Goal: Information Seeking & Learning: Learn about a topic

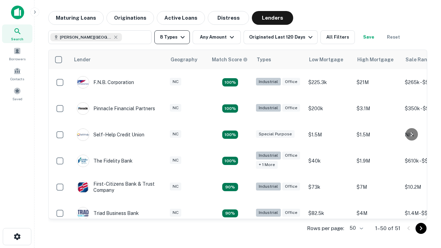
click at [172, 37] on button "8 Types" at bounding box center [171, 37] width 35 height 14
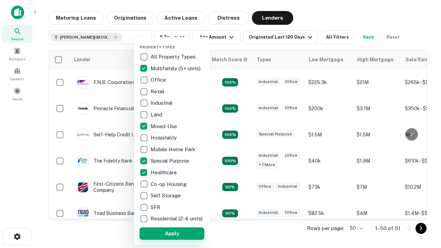
click at [172, 233] on button "Apply" at bounding box center [171, 233] width 65 height 12
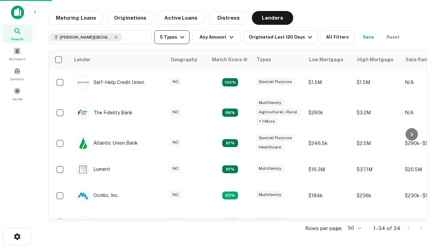
click at [172, 37] on button "5 Types" at bounding box center [171, 37] width 35 height 14
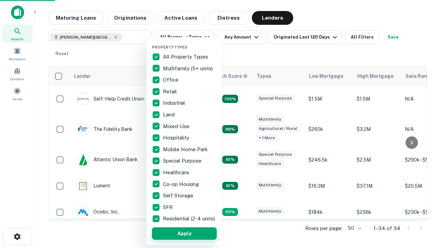
click at [184, 233] on button "Apply" at bounding box center [184, 233] width 65 height 12
